Goal: Navigation & Orientation: Find specific page/section

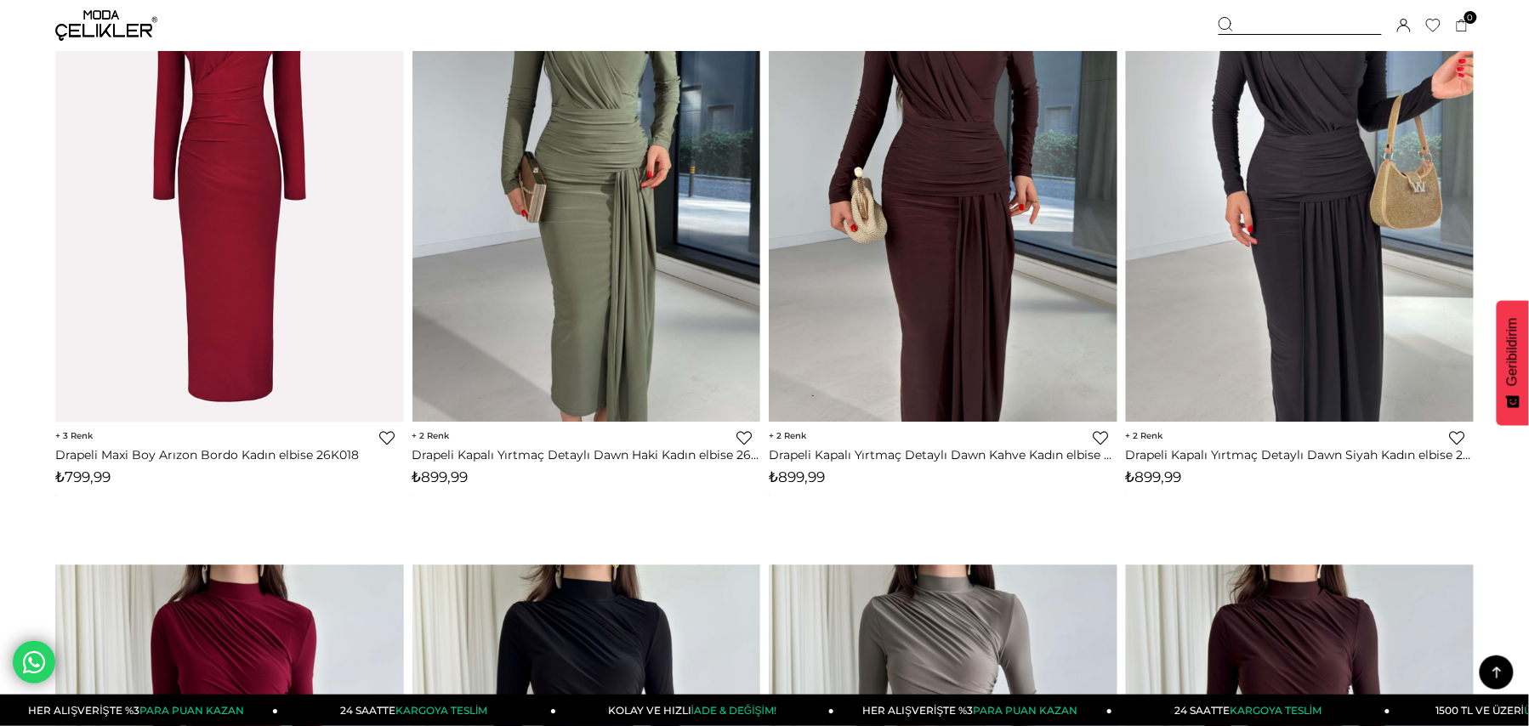
scroll to position [1696, 0]
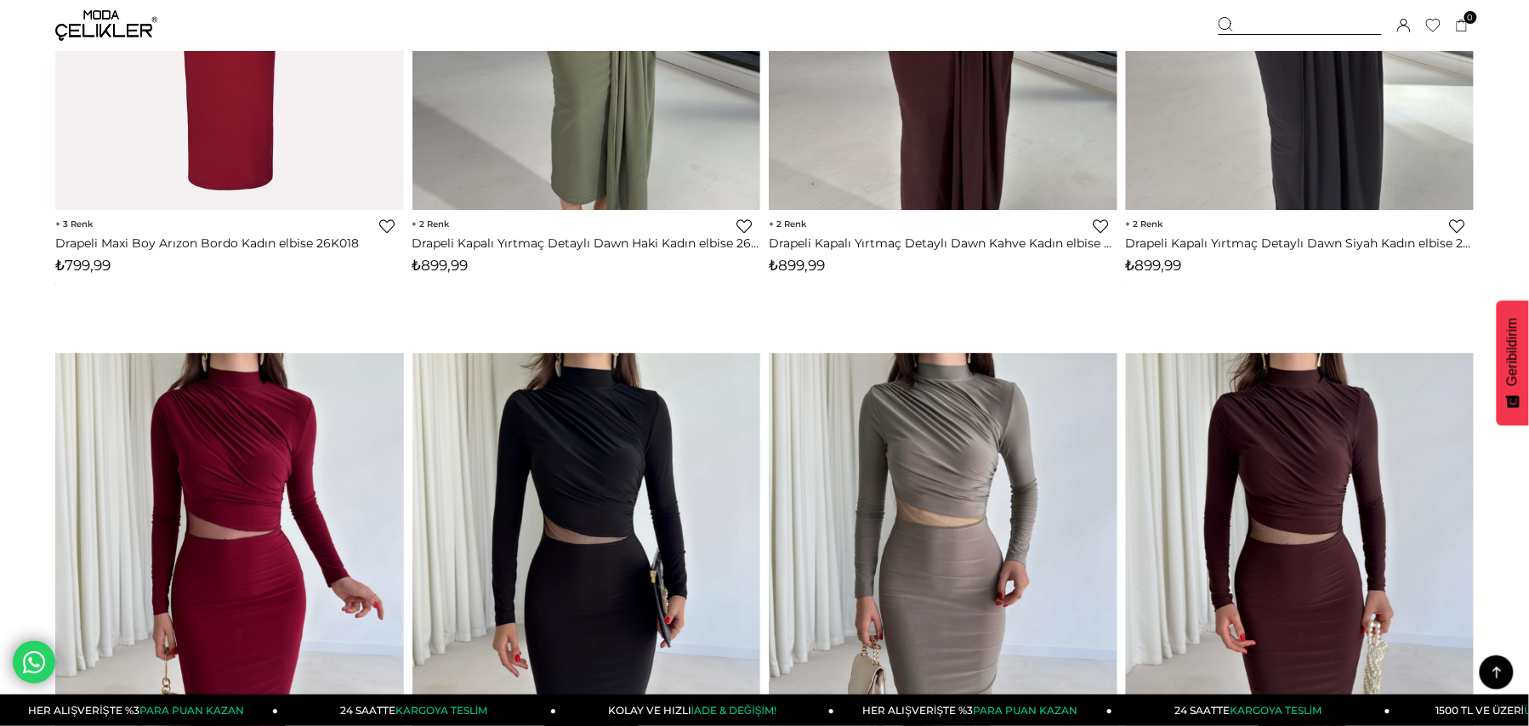
drag, startPoint x: 0, startPoint y: 0, endPoint x: 1541, endPoint y: 134, distance: 1547.1
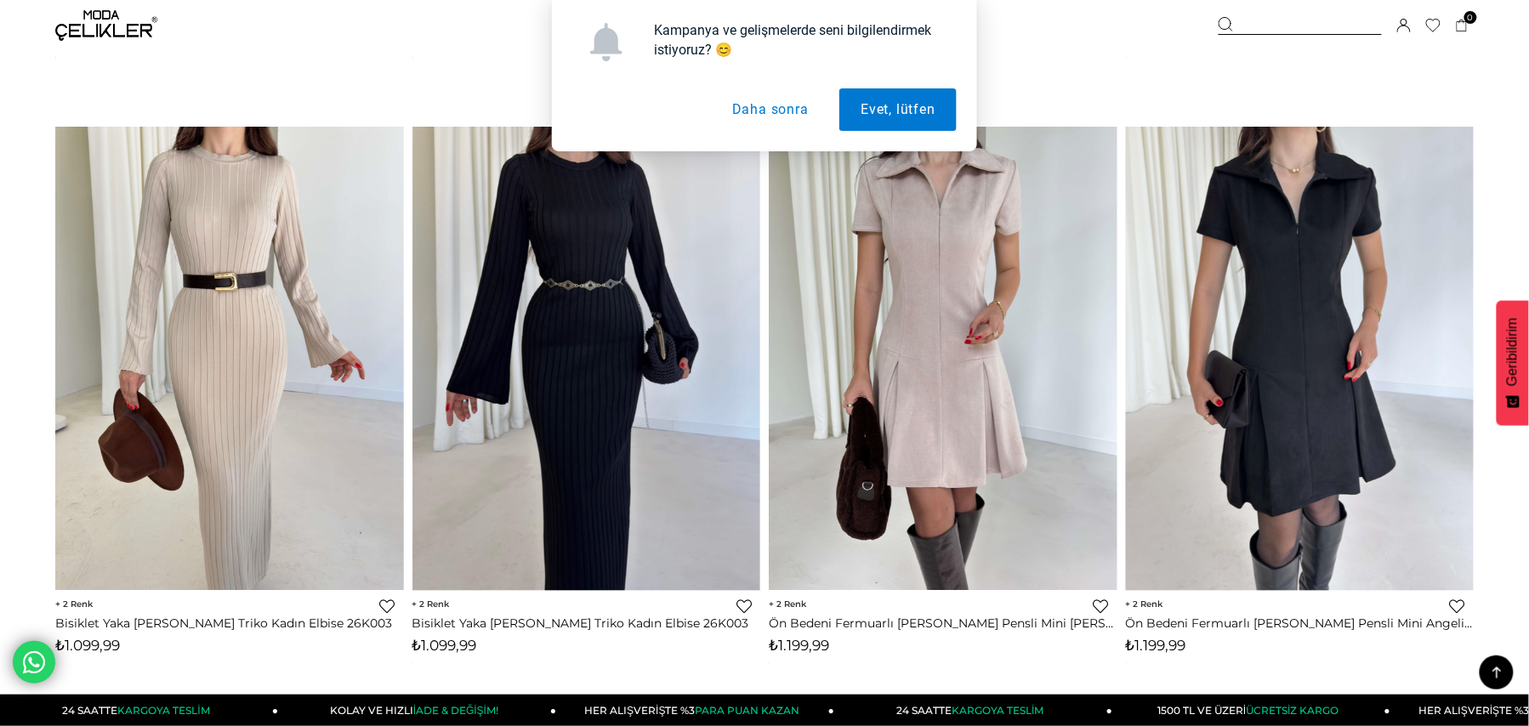
scroll to position [3111, 0]
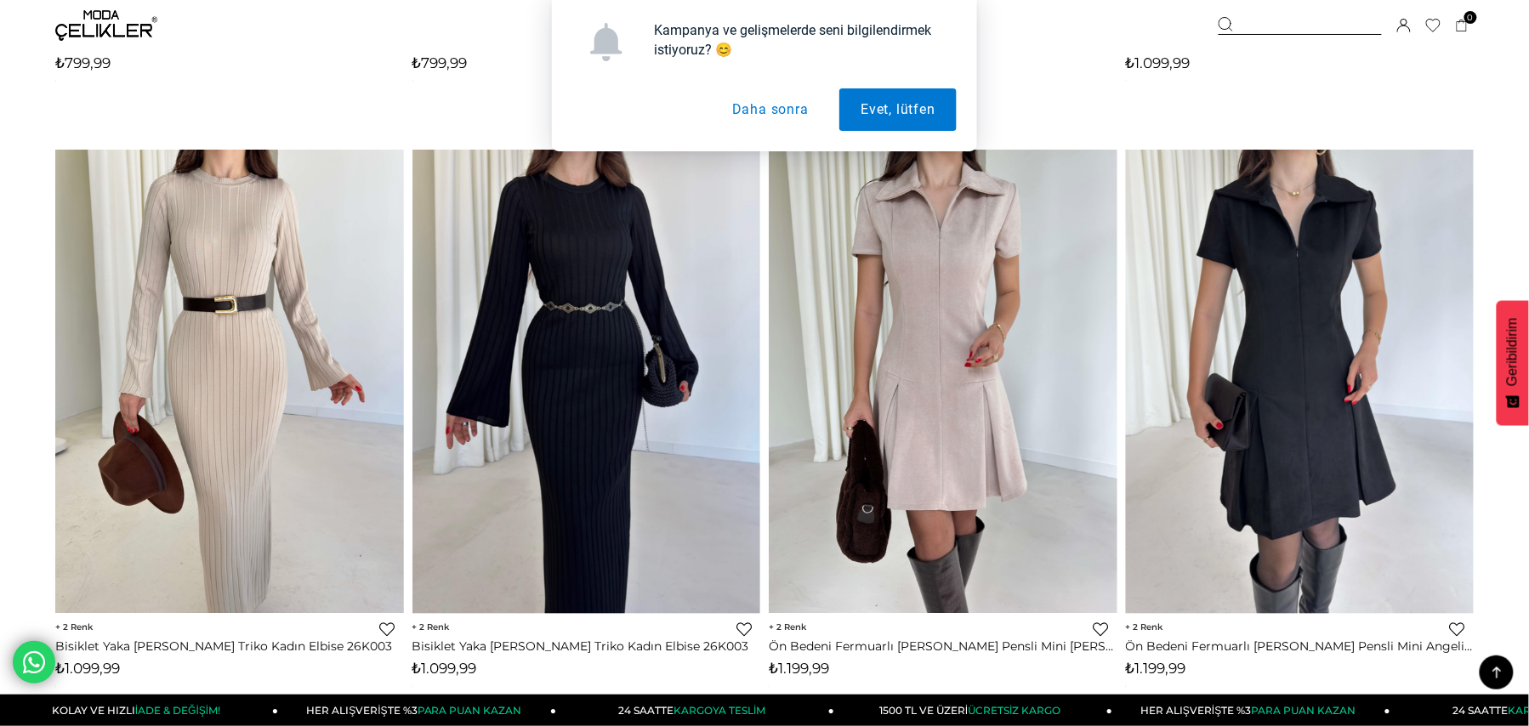
click at [773, 116] on button "Daha sonra" at bounding box center [770, 109] width 119 height 43
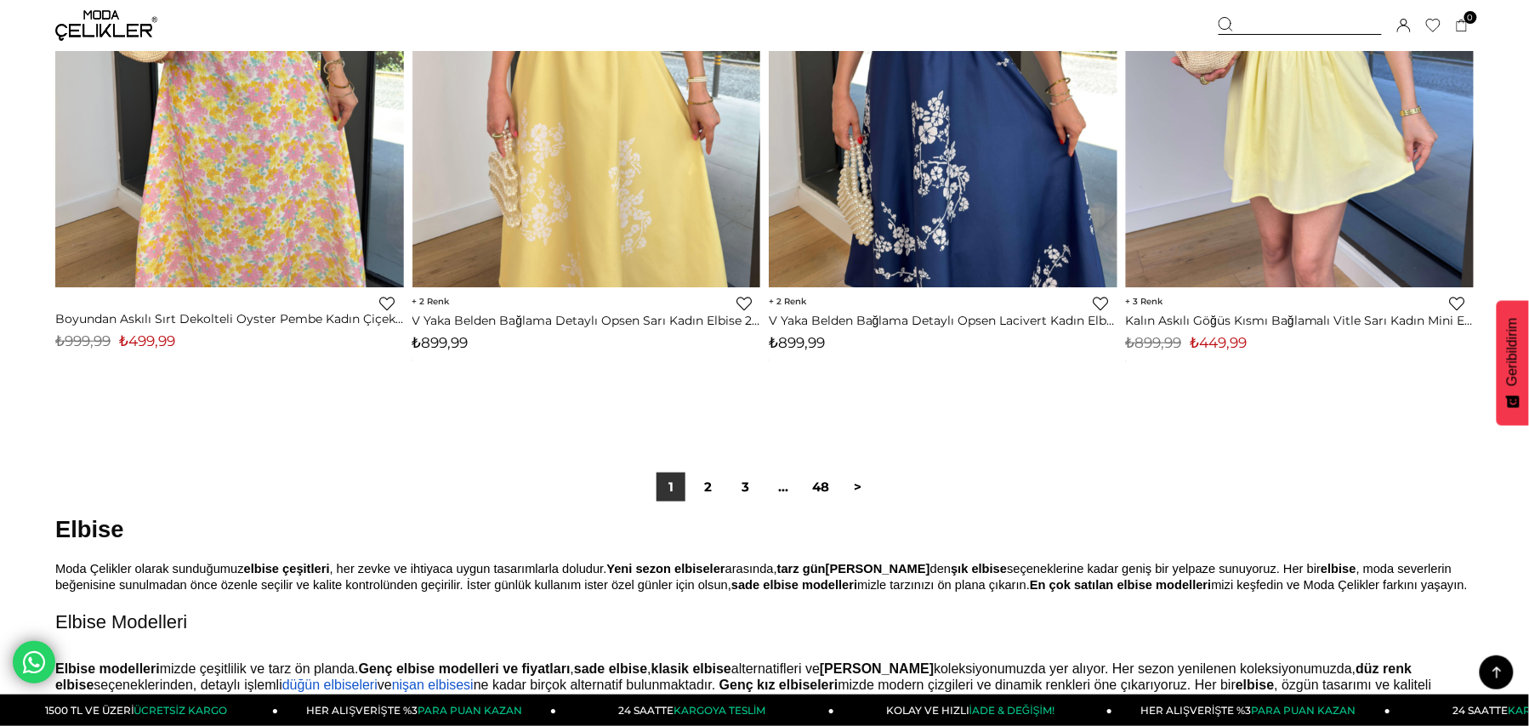
scroll to position [12299, 0]
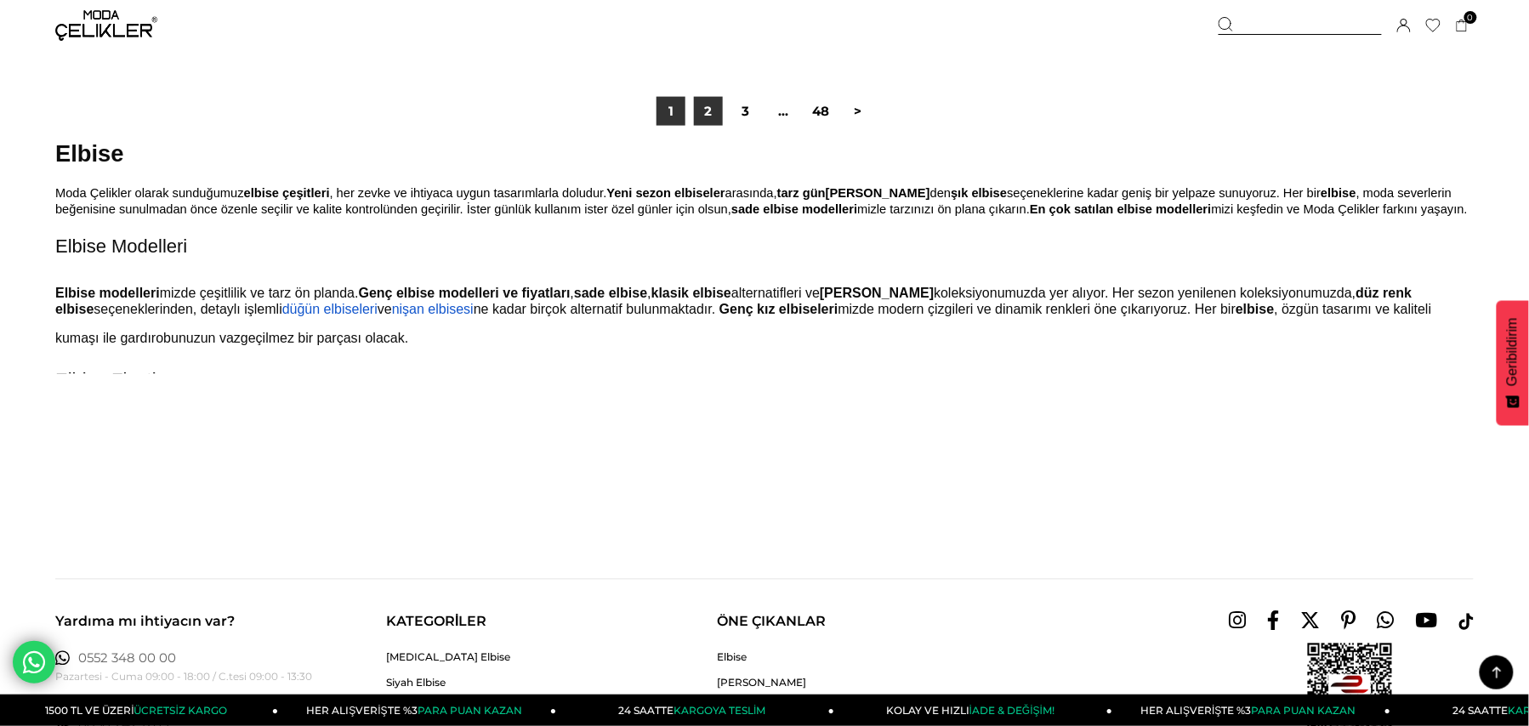
click at [714, 126] on link "2" at bounding box center [708, 111] width 29 height 29
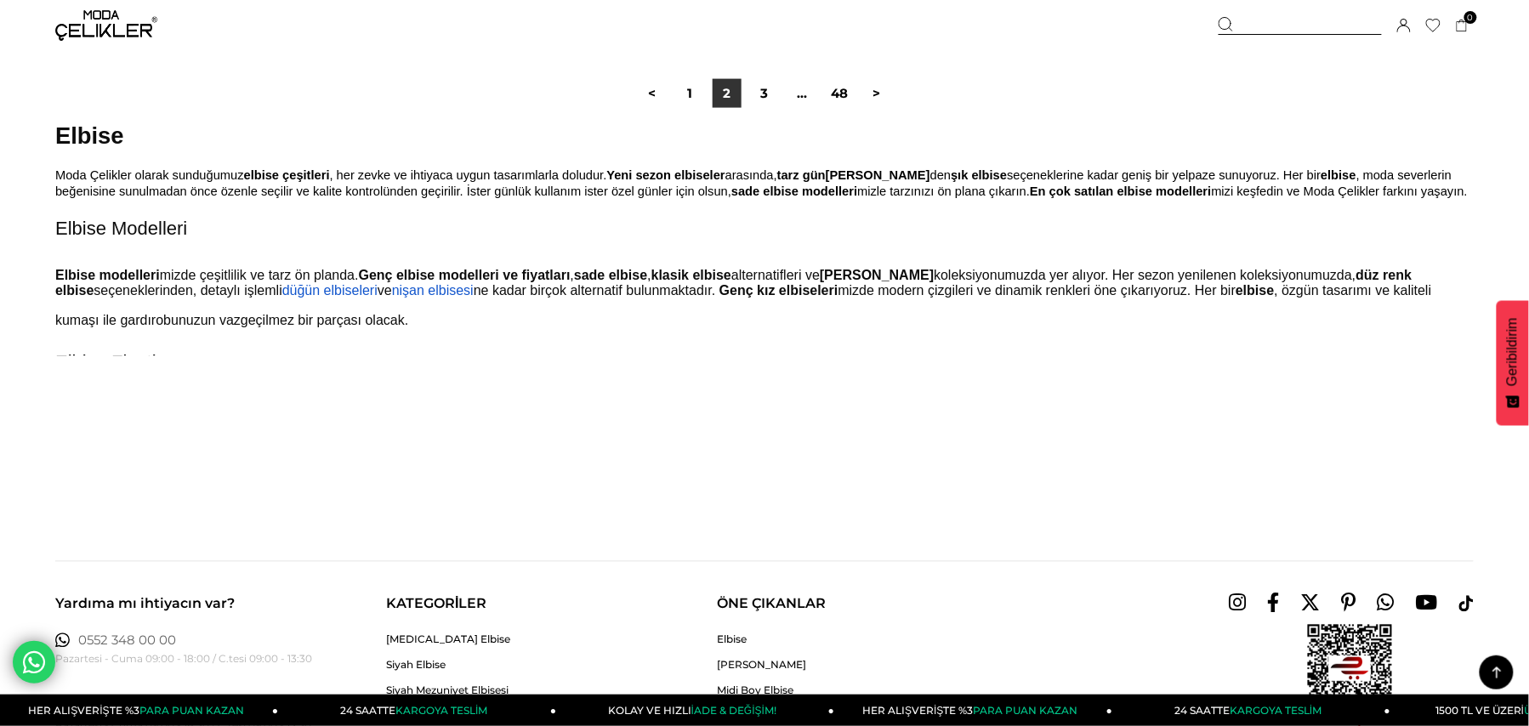
scroll to position [12384, 0]
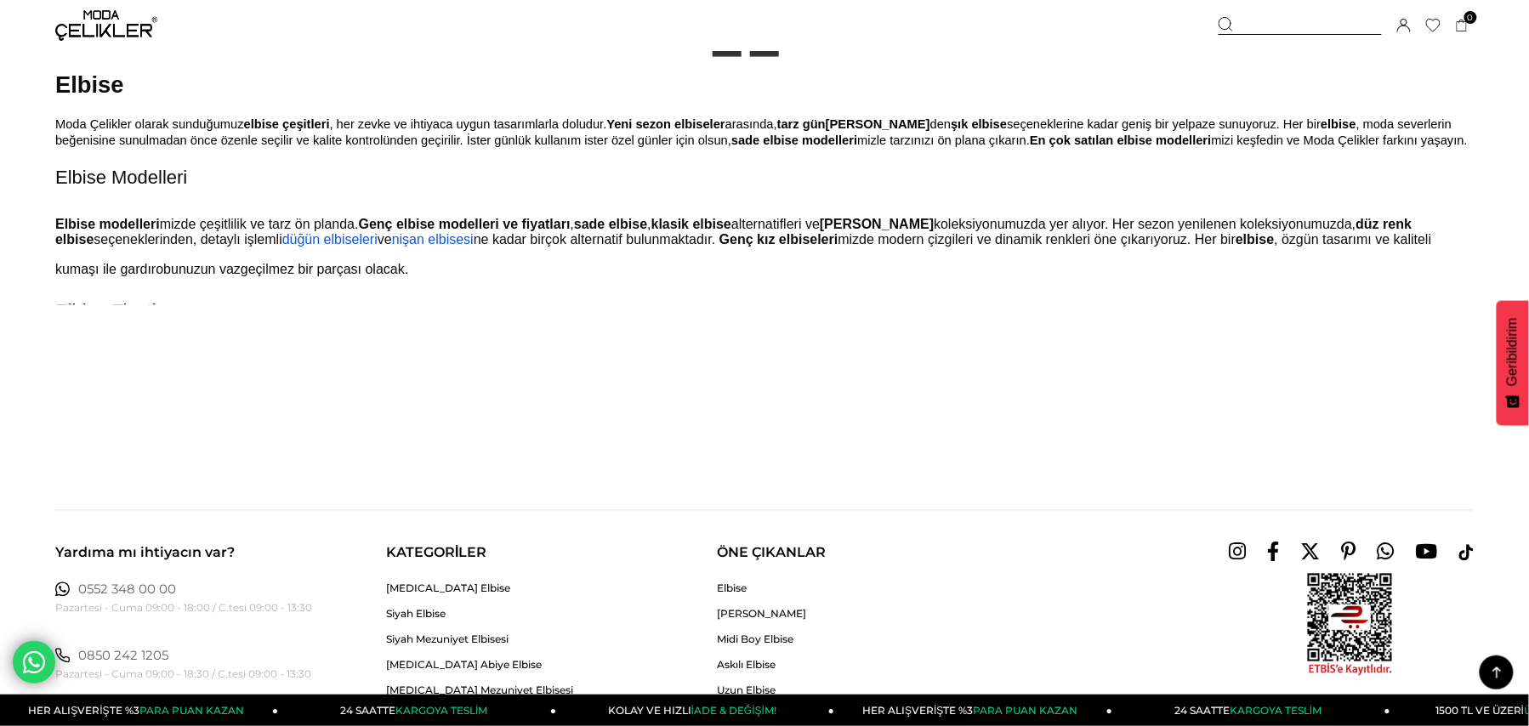
click at [763, 57] on link "3" at bounding box center [764, 42] width 29 height 29
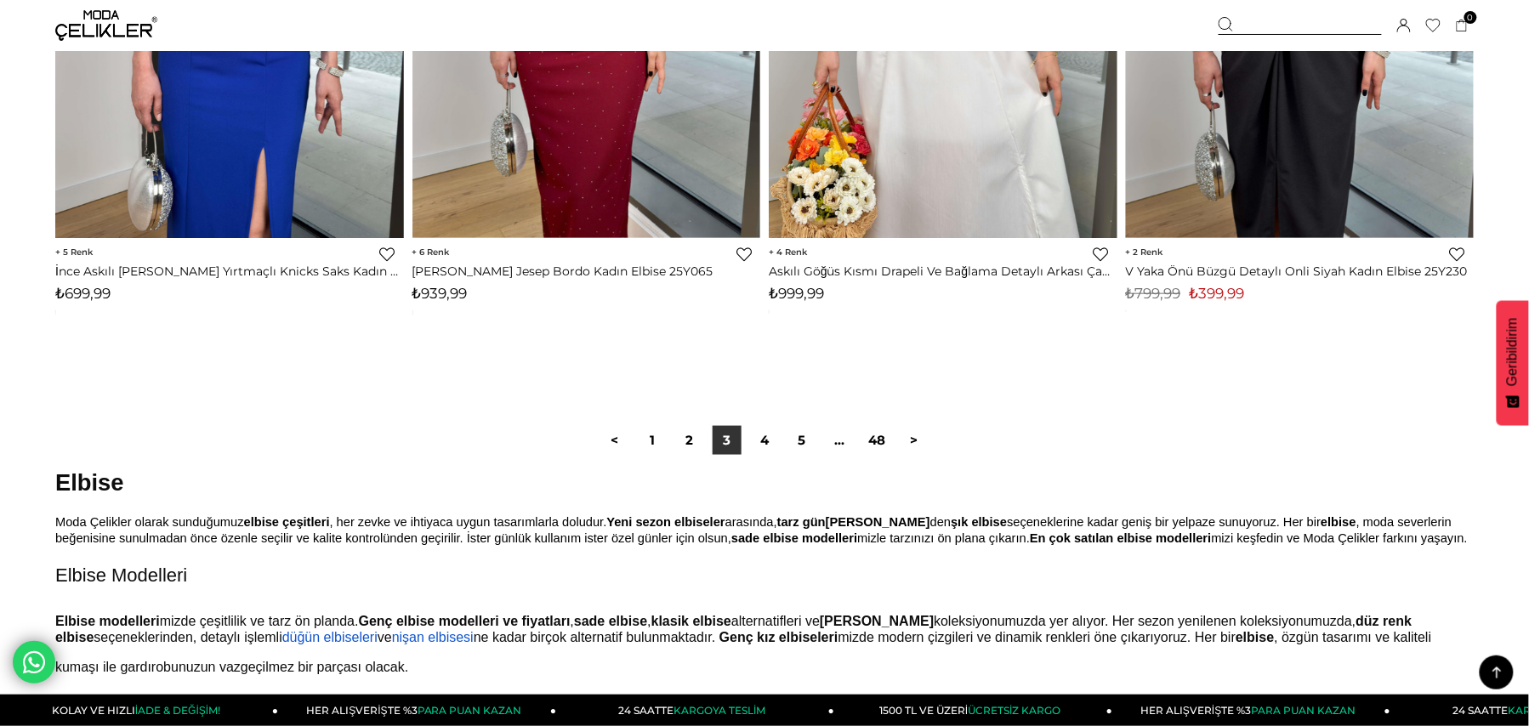
scroll to position [12260, 0]
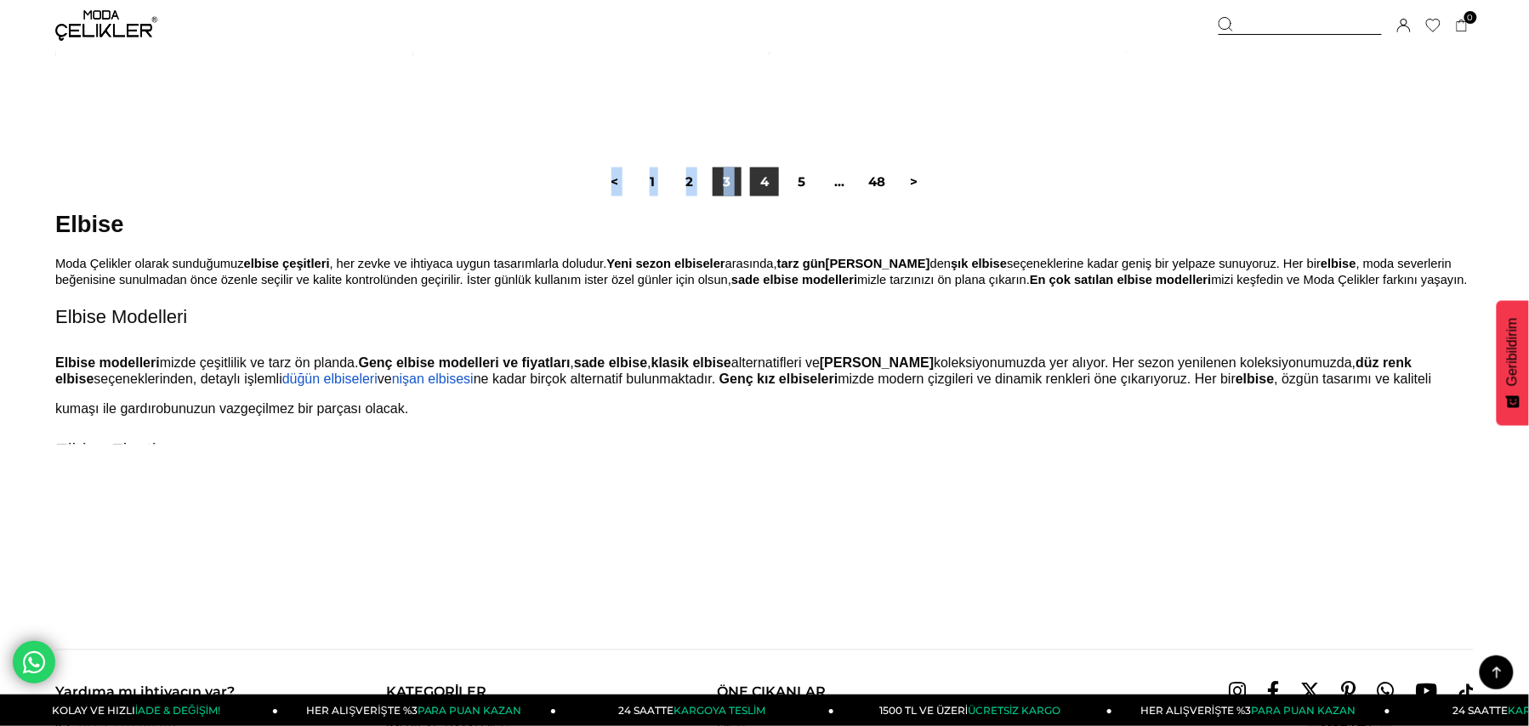
drag, startPoint x: 756, startPoint y: 222, endPoint x: 762, endPoint y: 202, distance: 20.4
click at [762, 202] on div "< 1 2 3 4 5 ... 48 >" at bounding box center [764, 182] width 1419 height 114
click at [762, 196] on link "4" at bounding box center [764, 182] width 29 height 29
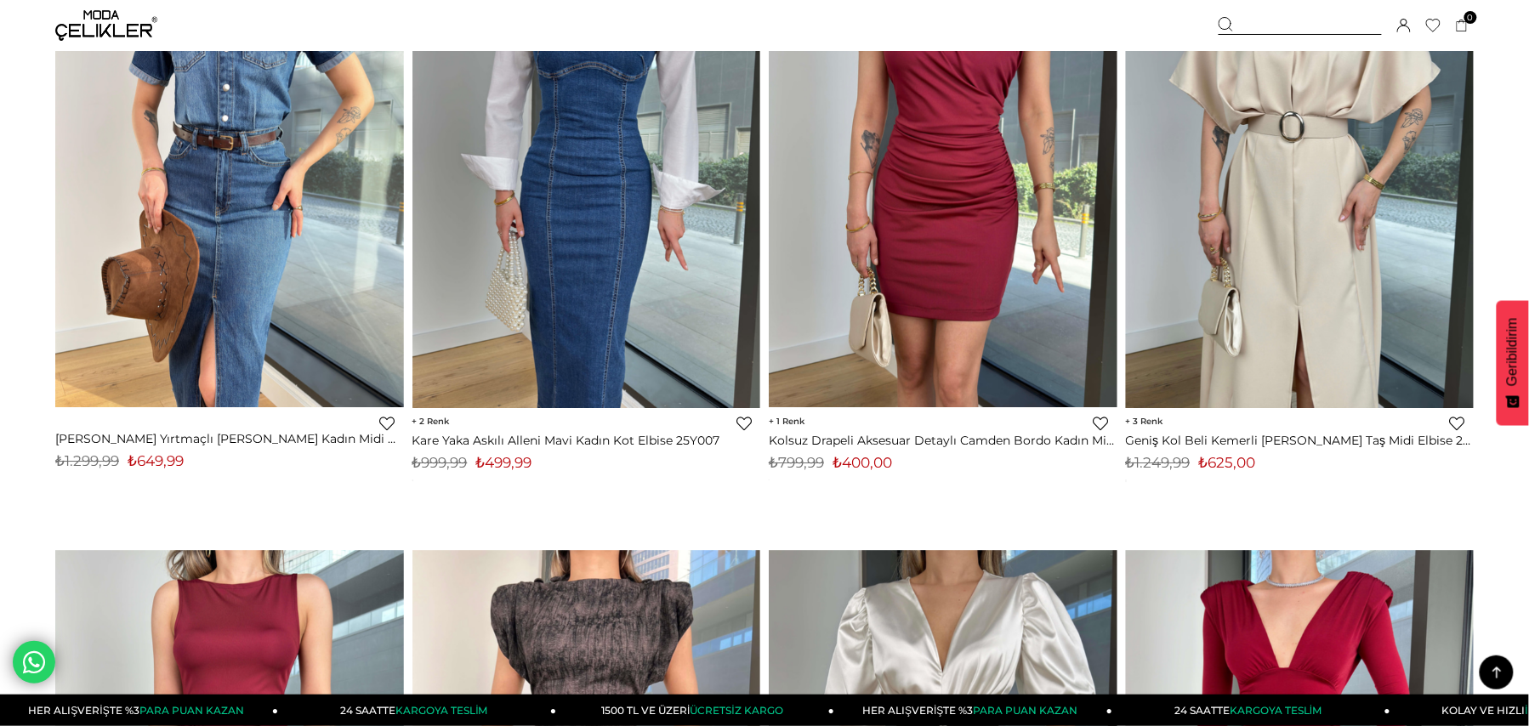
scroll to position [6486, 0]
